Goal: Task Accomplishment & Management: Manage account settings

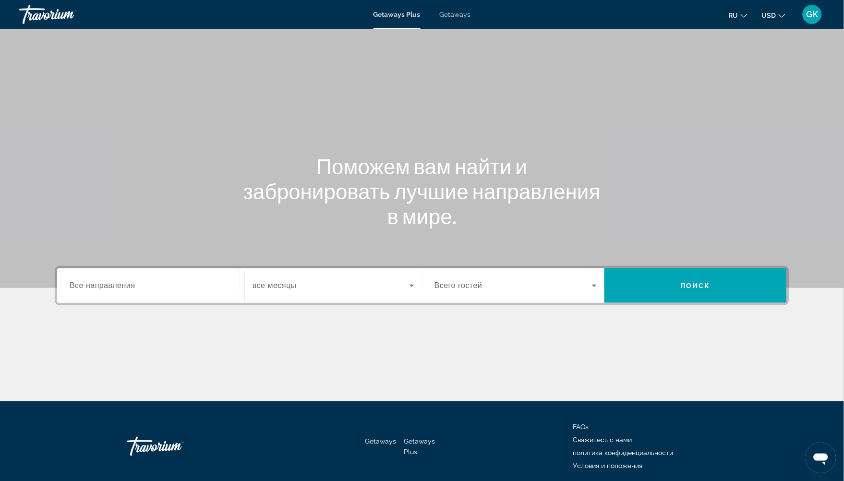
click at [817, 11] on span "GK" at bounding box center [812, 15] width 12 height 10
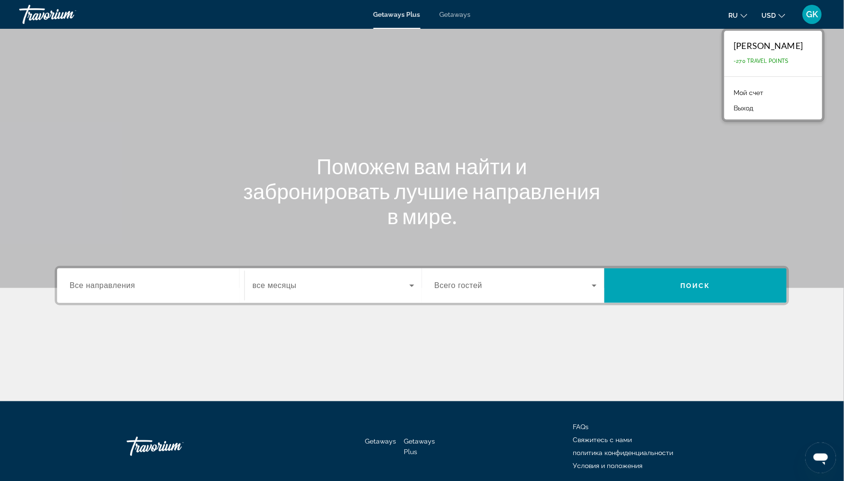
click at [729, 93] on link "Мой счет" at bounding box center [748, 92] width 39 height 12
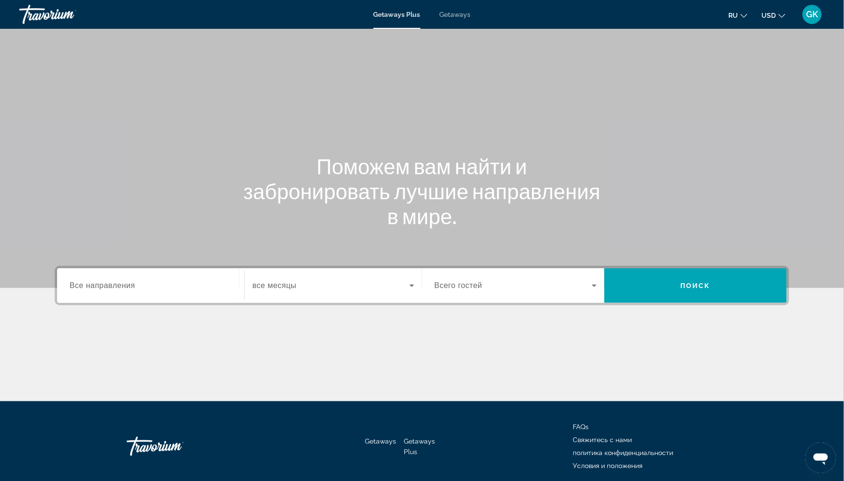
click at [808, 16] on span "GK" at bounding box center [812, 15] width 12 height 10
